Goal: Navigation & Orientation: Find specific page/section

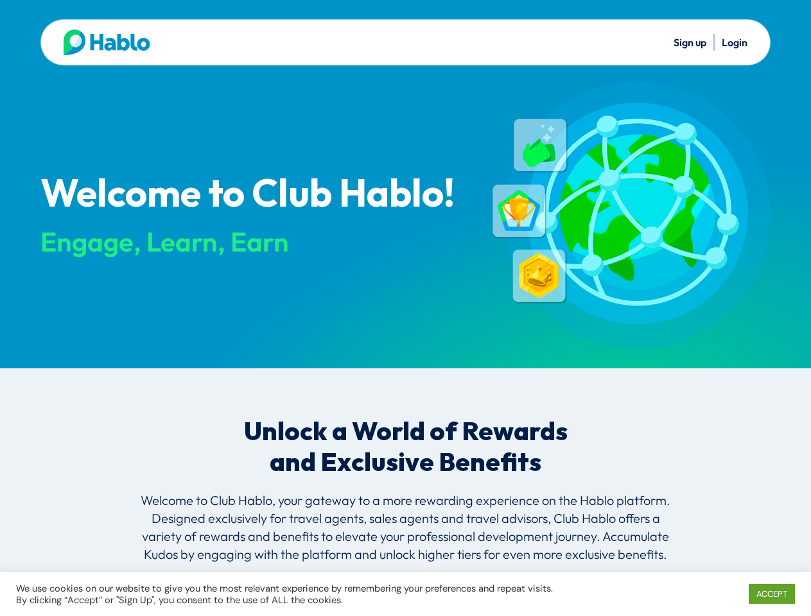
click at [405, 308] on div "Welcome to Club Hablo! Engage, Learn, Earn" at bounding box center [254, 215] width 429 height 267
click at [771, 594] on link "ACCEPT" at bounding box center [771, 594] width 46 height 20
